Goal: Task Accomplishment & Management: Manage account settings

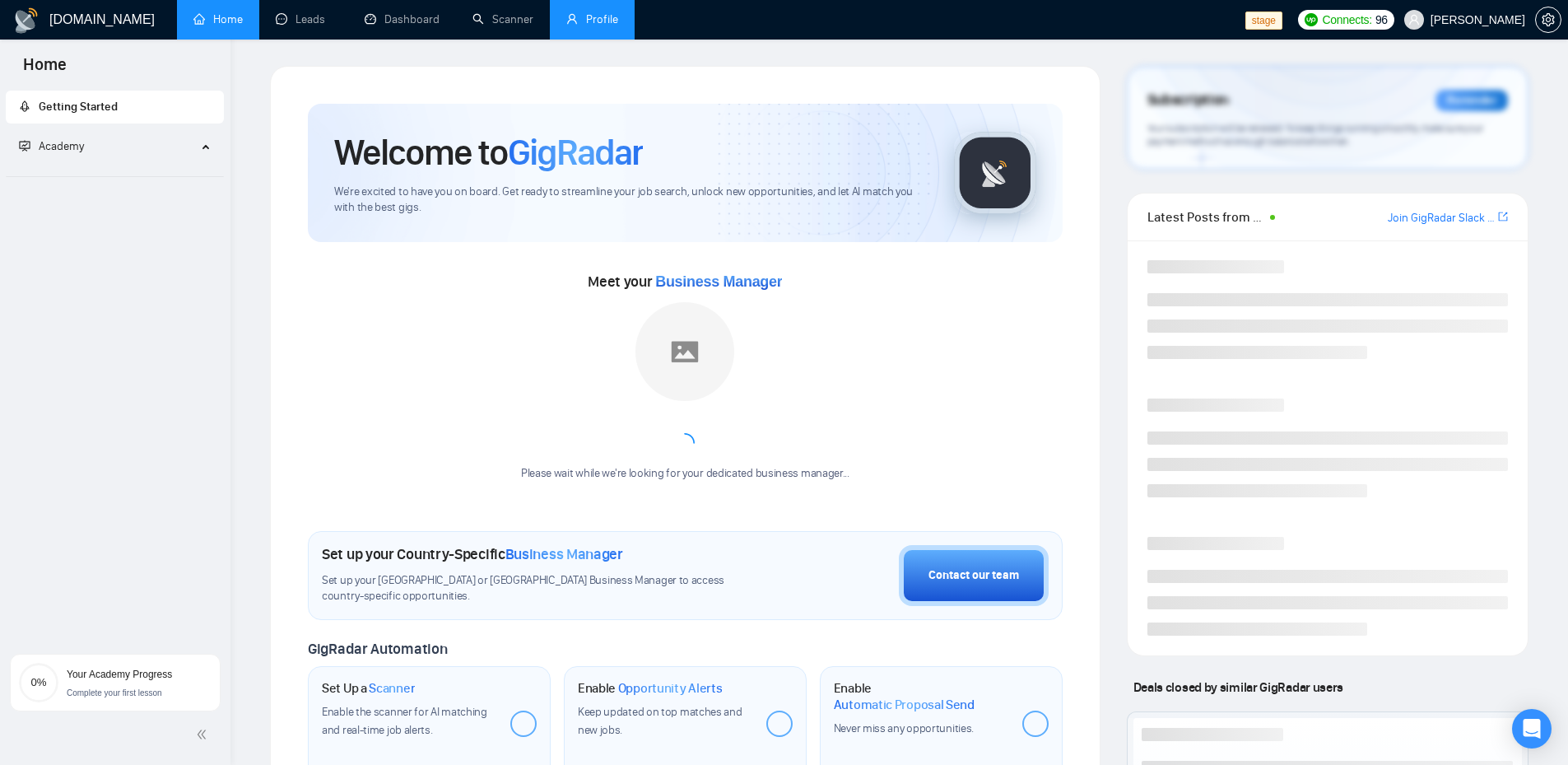
click at [610, 13] on link "Profile" at bounding box center [592, 18] width 52 height 14
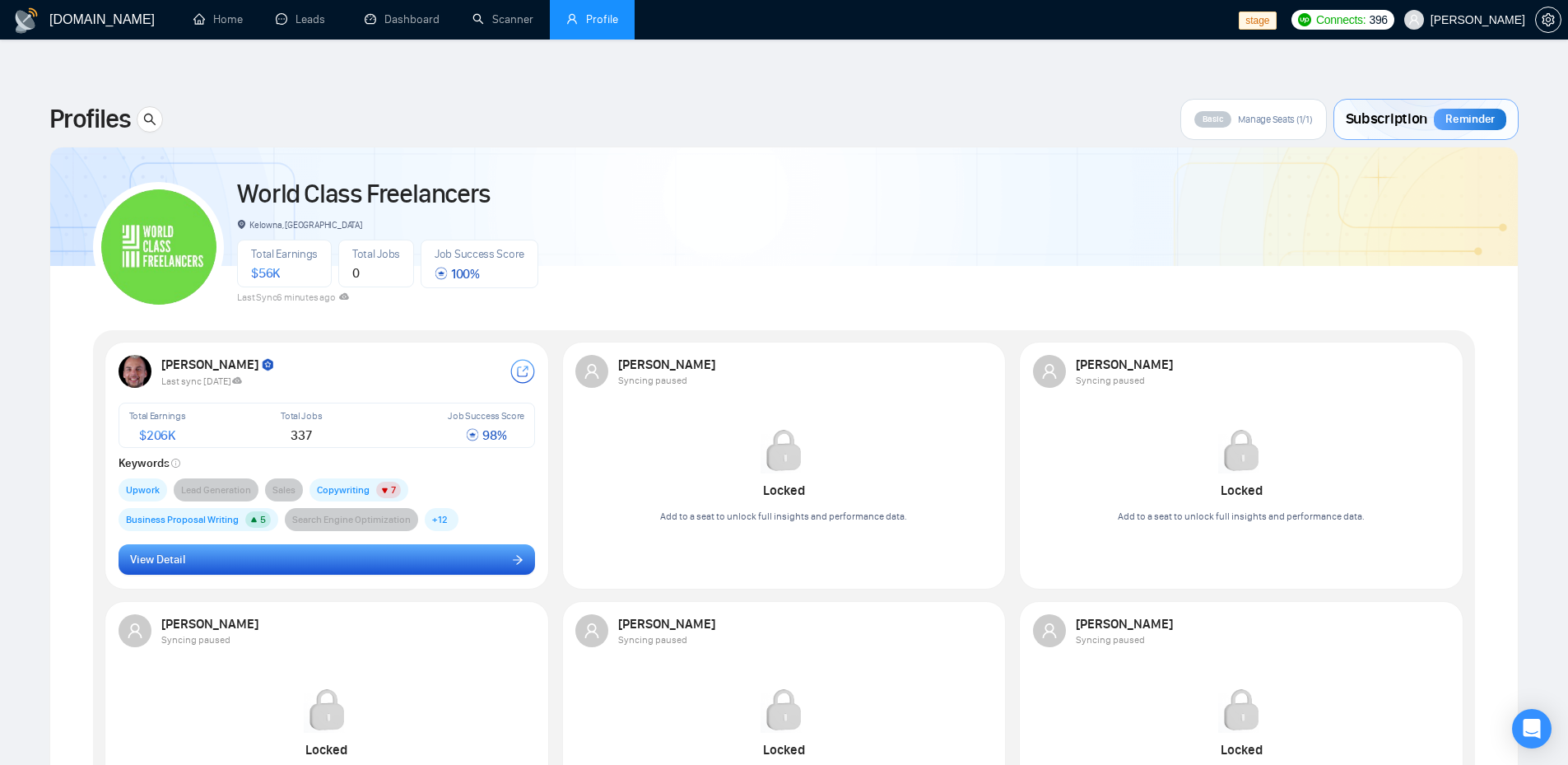
click at [517, 555] on icon "arrow-right" at bounding box center [518, 560] width 10 height 9
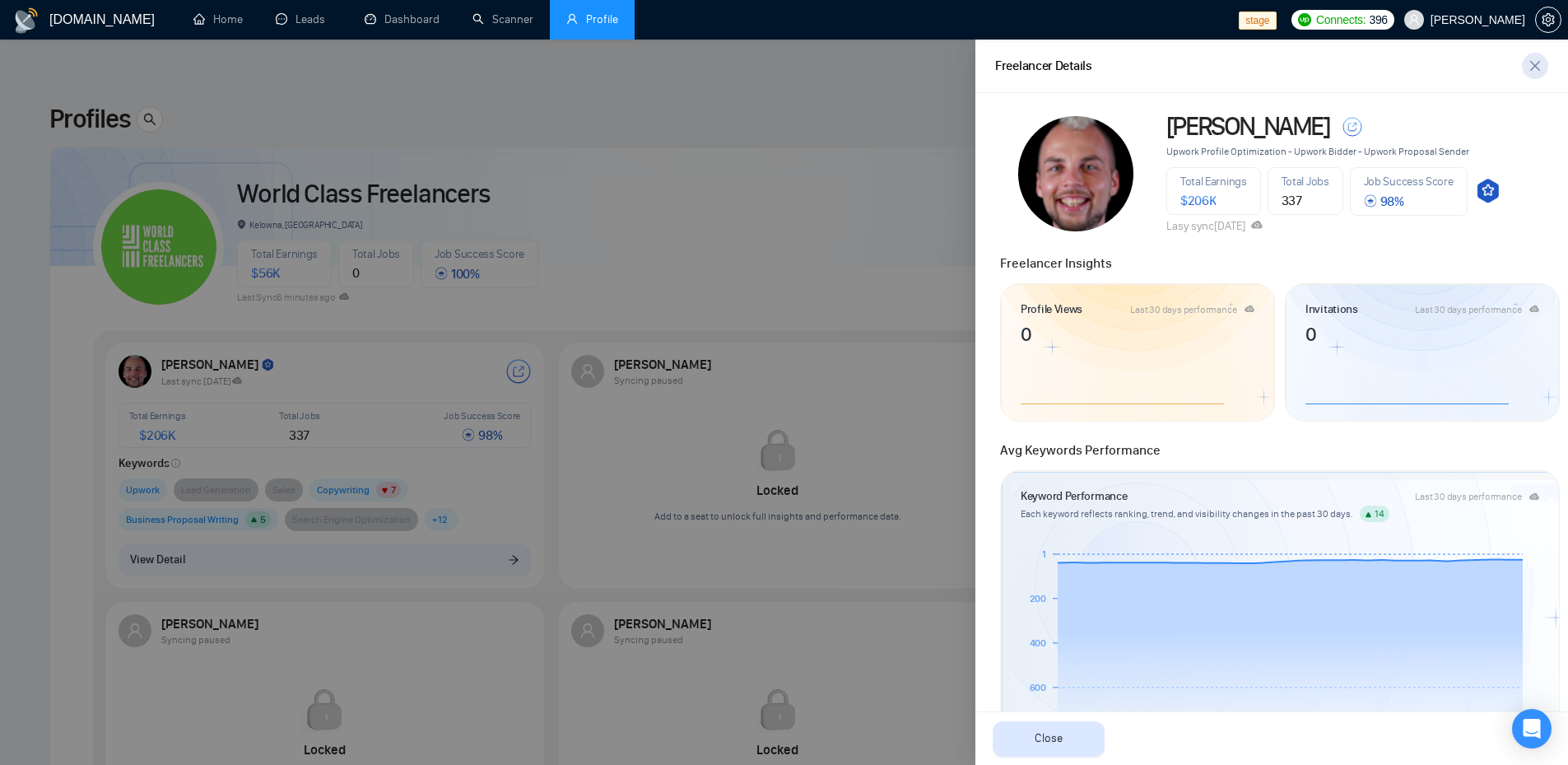
click at [1538, 62] on icon "close" at bounding box center [1535, 66] width 10 height 10
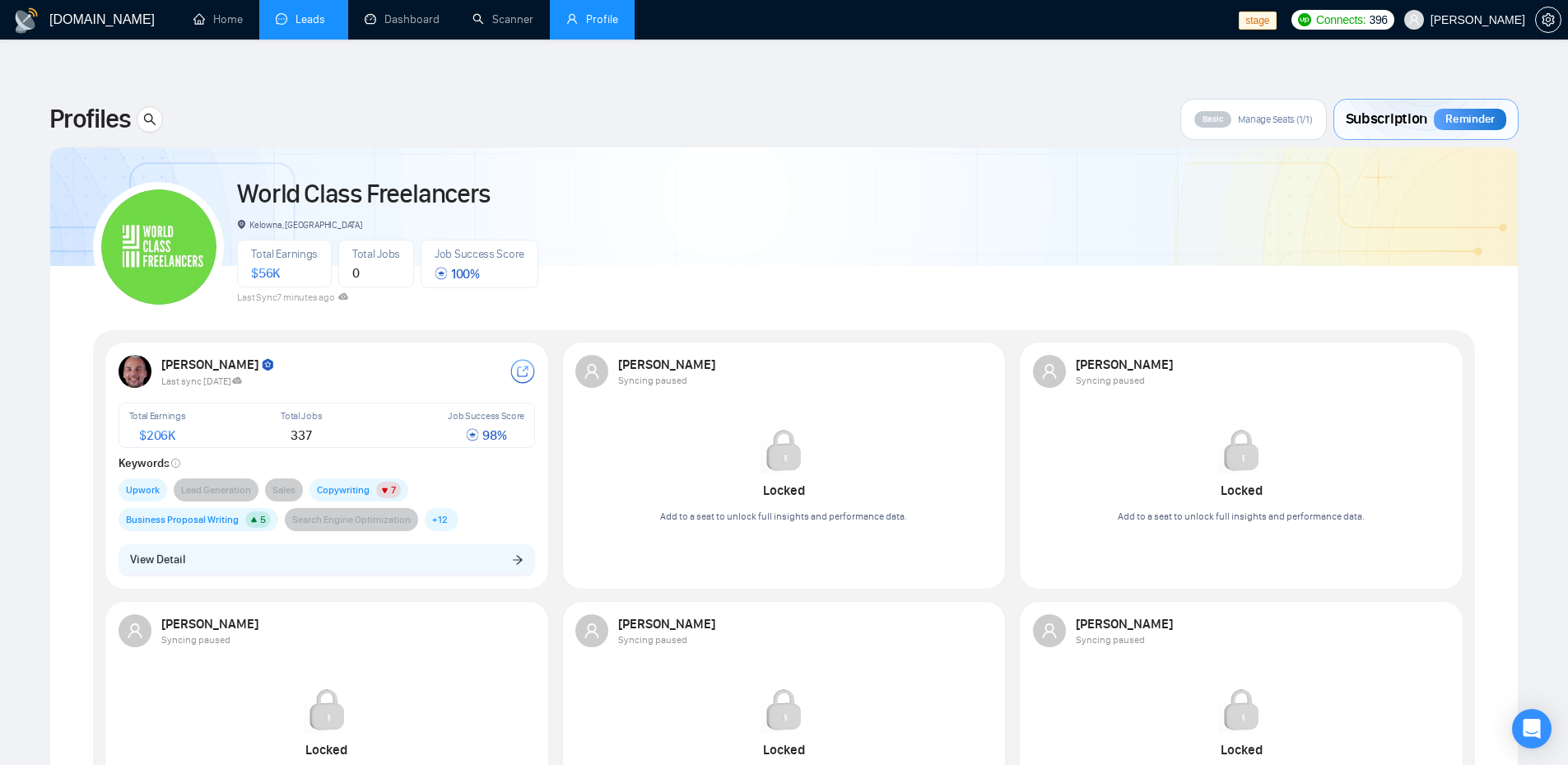
click at [310, 18] on link "Leads" at bounding box center [303, 18] width 56 height 14
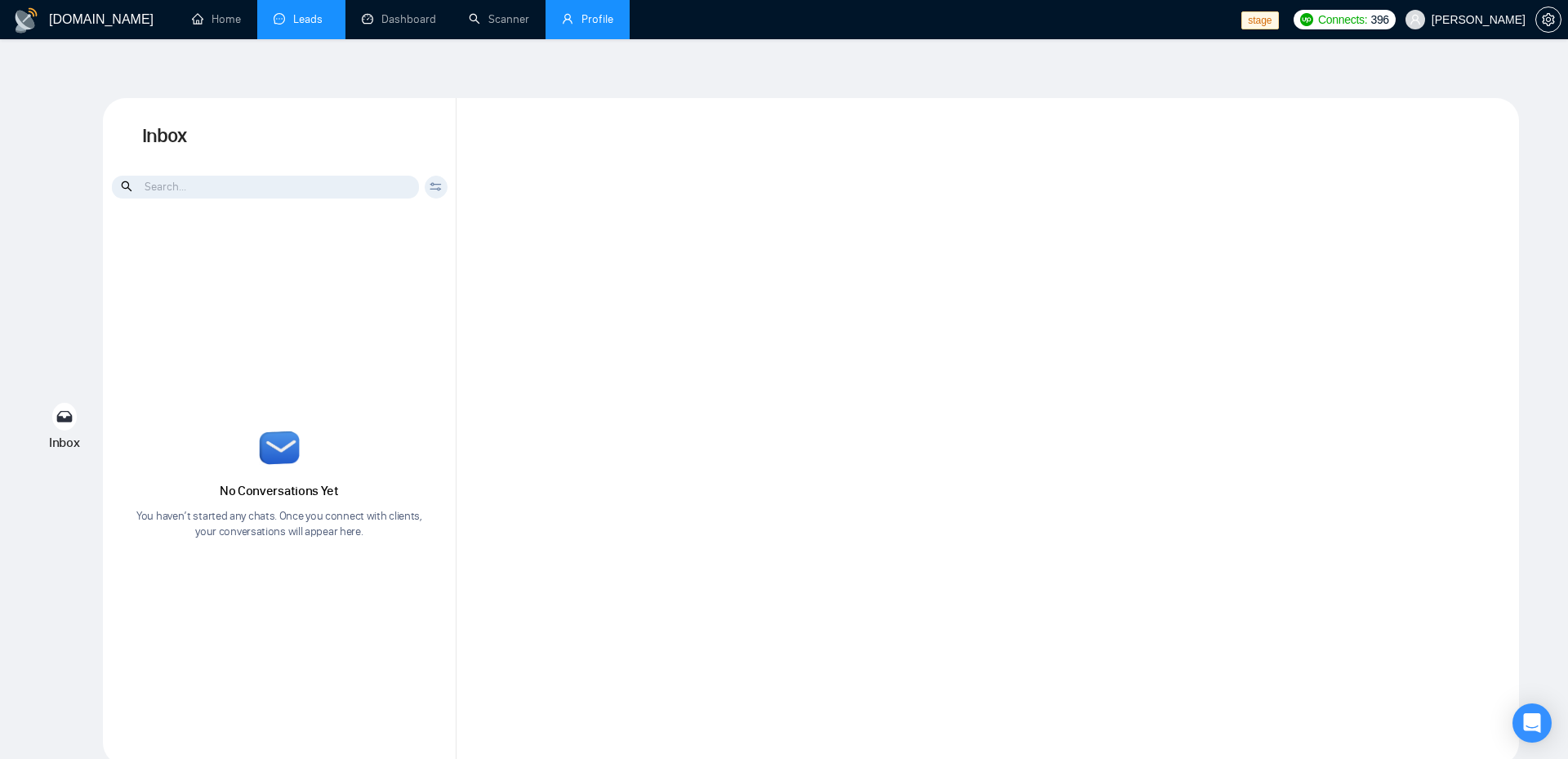
click at [592, 22] on link "Profile" at bounding box center [587, 18] width 52 height 14
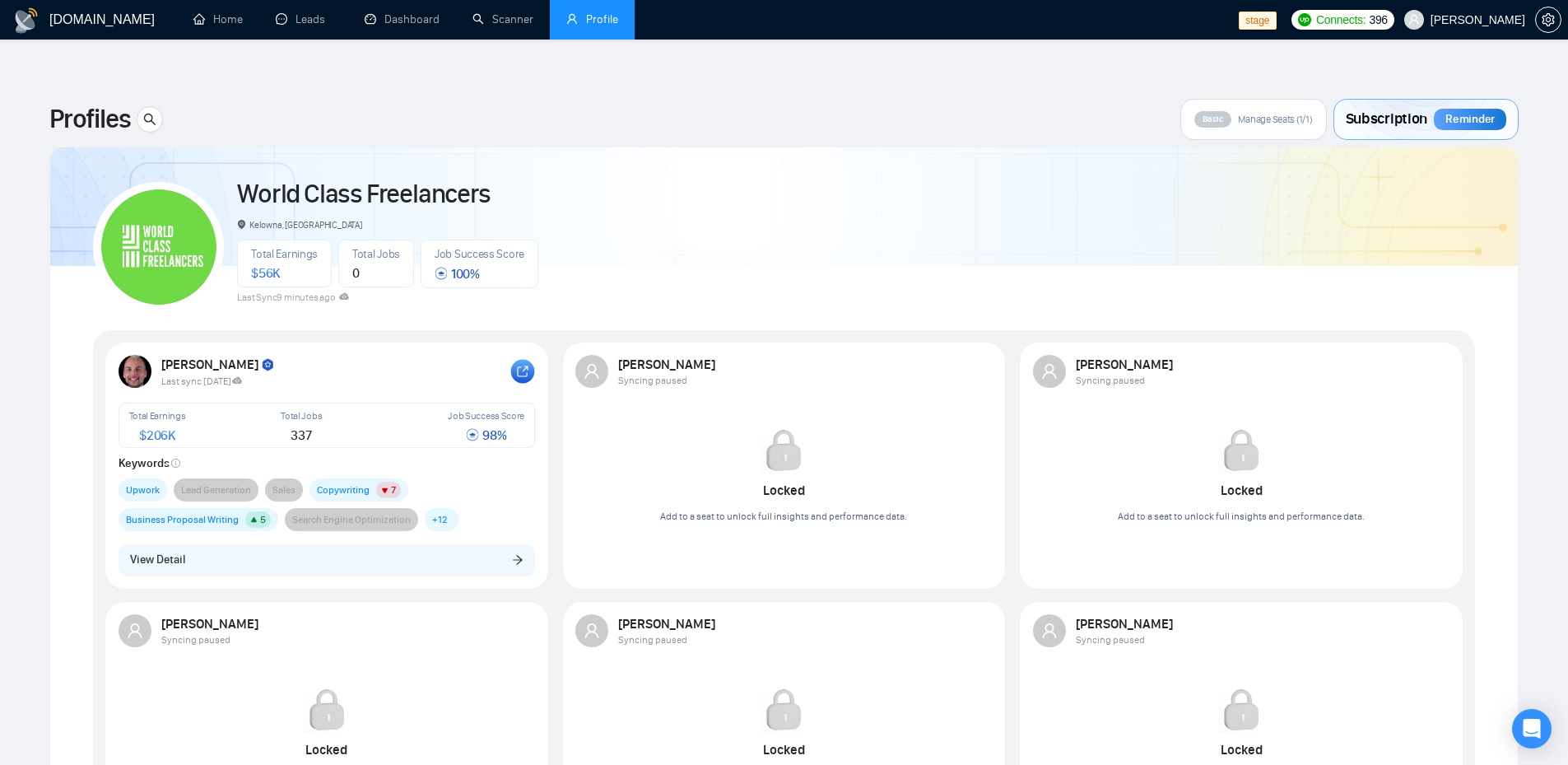
click at [526, 366] on icon at bounding box center [522, 371] width 10 height 10
click at [139, 355] on img at bounding box center [135, 372] width 33 height 33
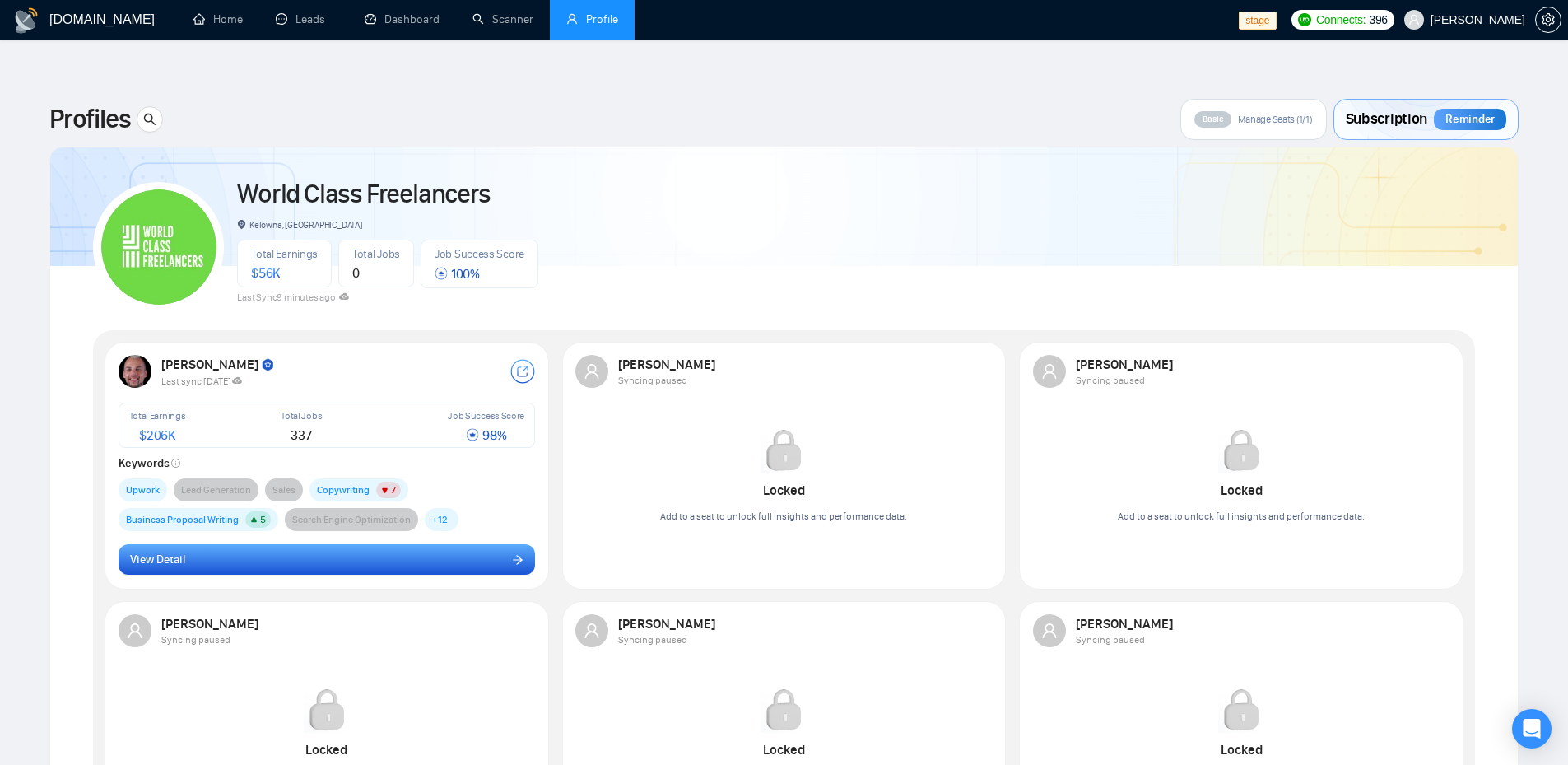
click at [185, 551] on span "View Detail" at bounding box center [157, 560] width 55 height 18
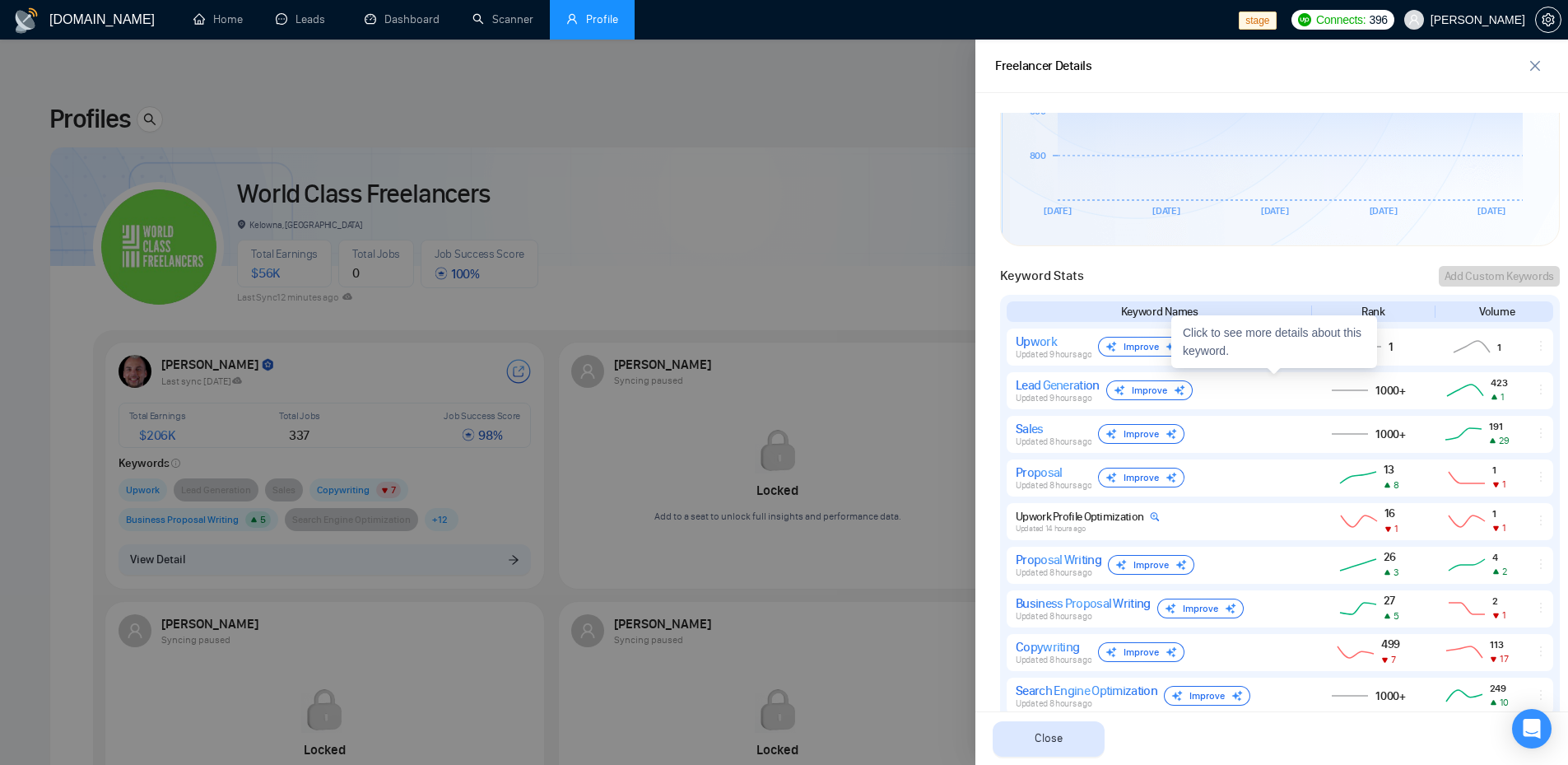
scroll to position [769, 0]
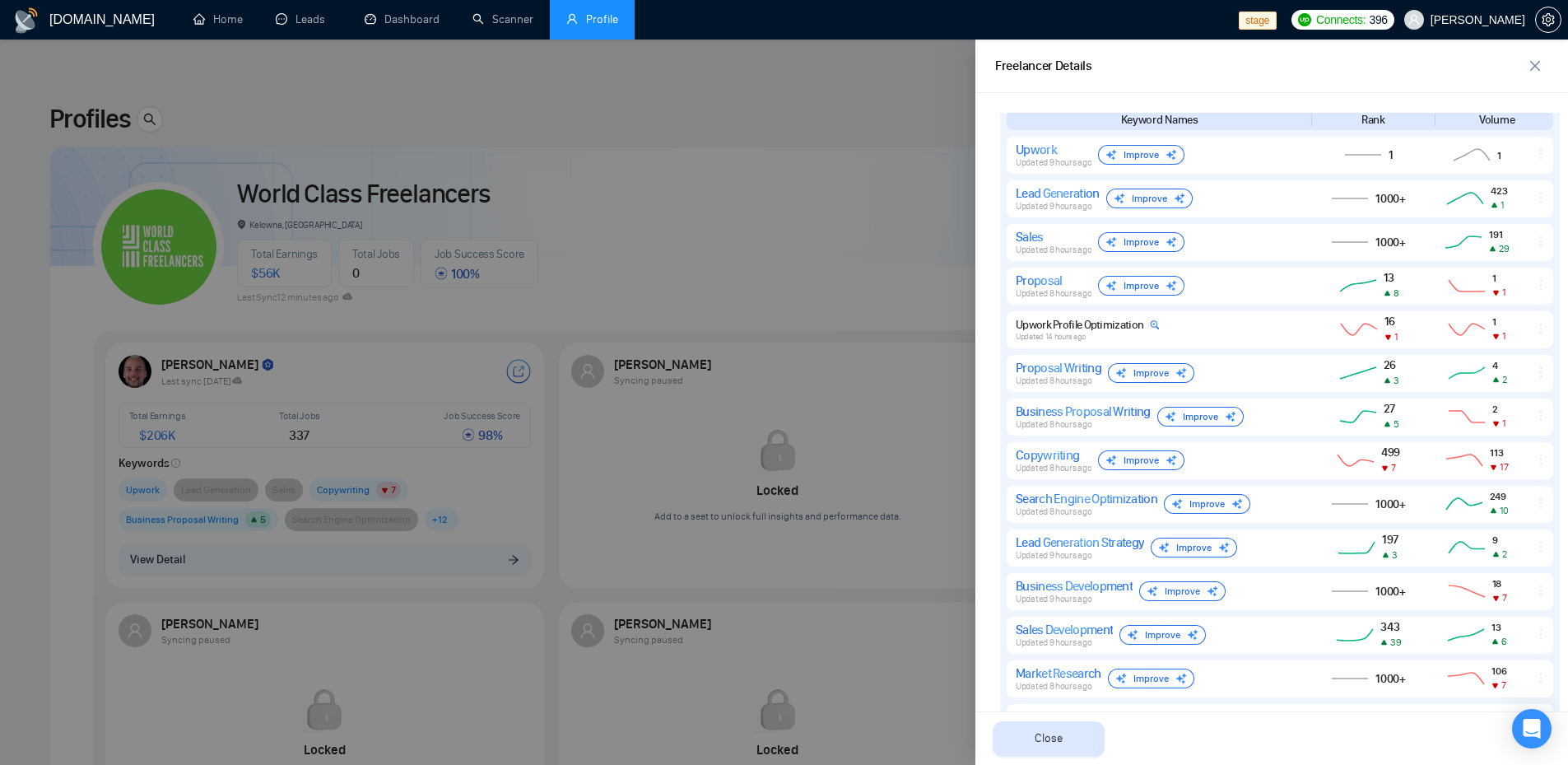
click at [852, 109] on div at bounding box center [784, 402] width 1568 height 726
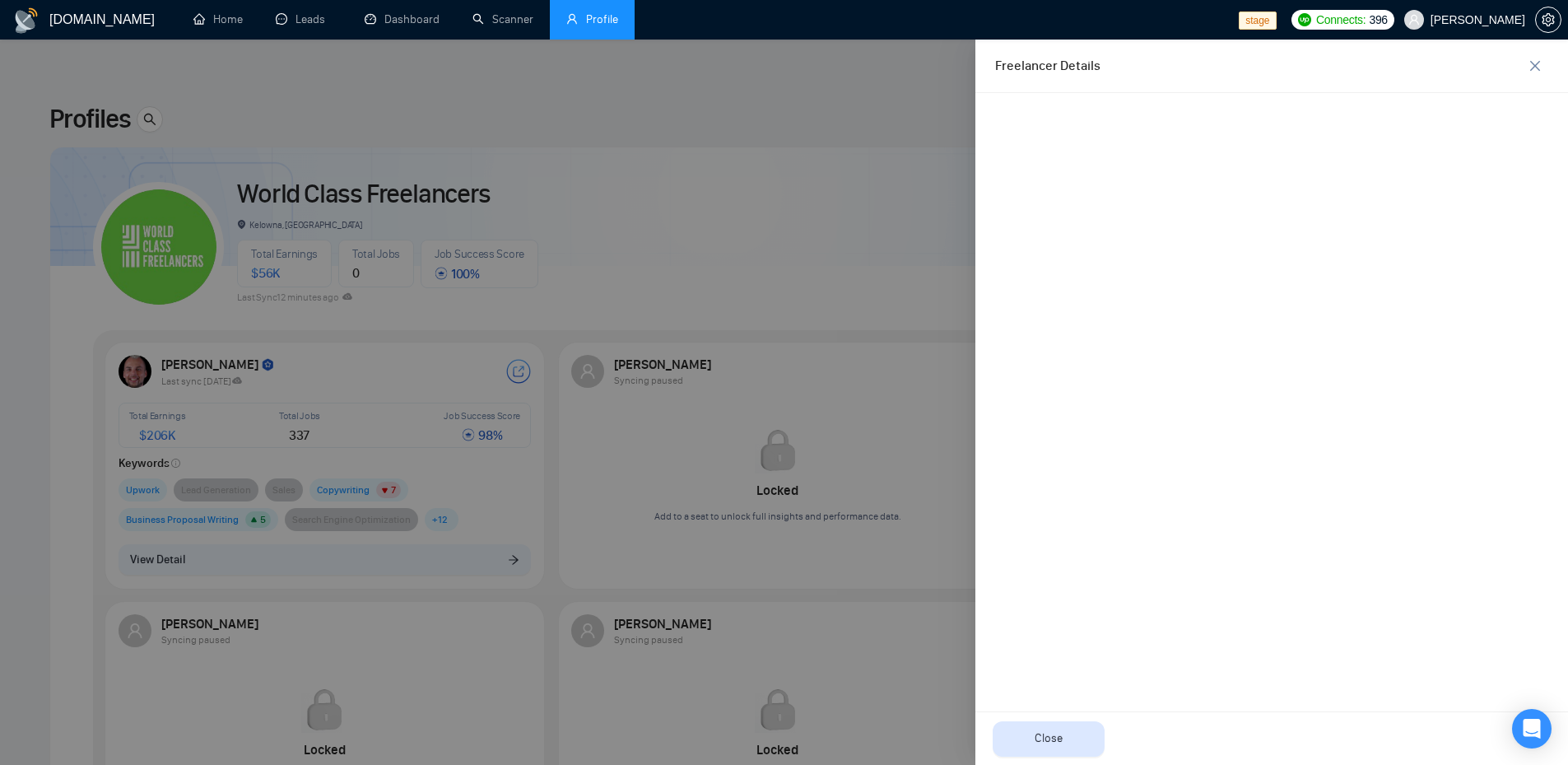
scroll to position [0, 0]
